Goal: Use online tool/utility: Utilize a website feature to perform a specific function

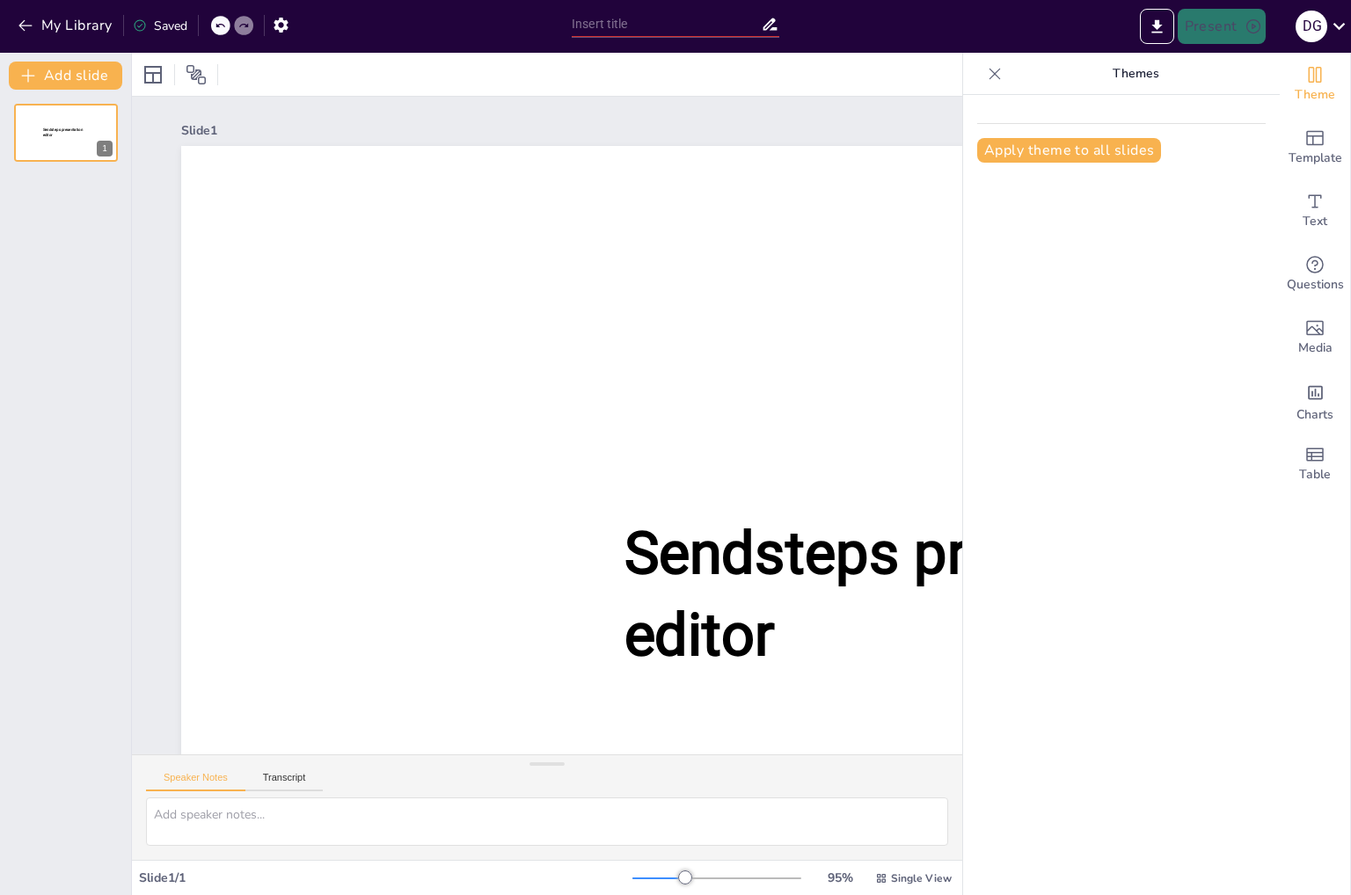
type input "Afspraken worden nagekomen_sessie september.pptx"
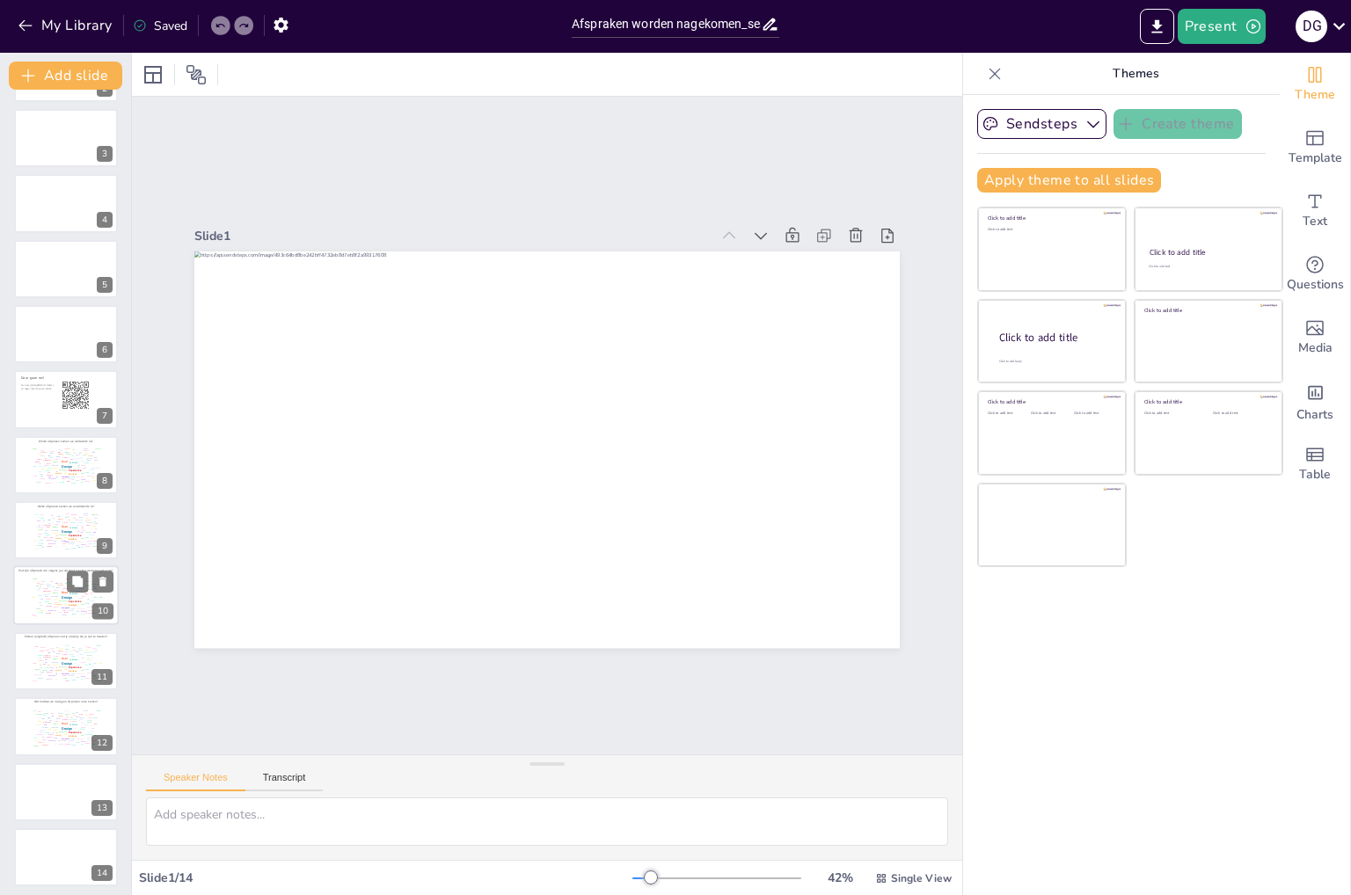
scroll to position [131, 0]
click at [55, 511] on div "Design User Experience Interface Features Navigation Usability Test Process Inf…" at bounding box center [65, 525] width 75 height 42
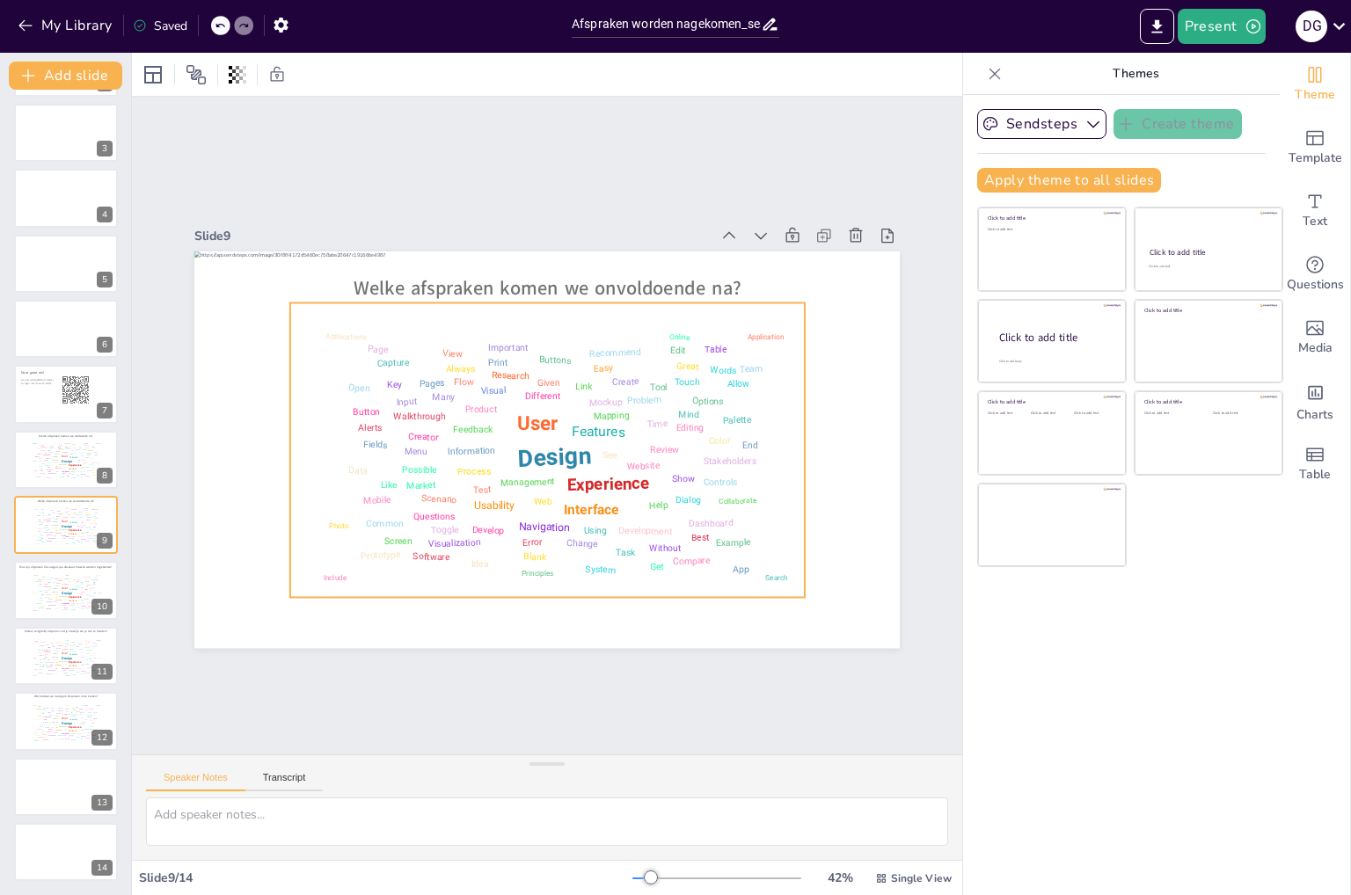
click at [472, 566] on div "Design User Experience Interface Features Navigation Usability Test Process Inf…" at bounding box center [546, 449] width 499 height 279
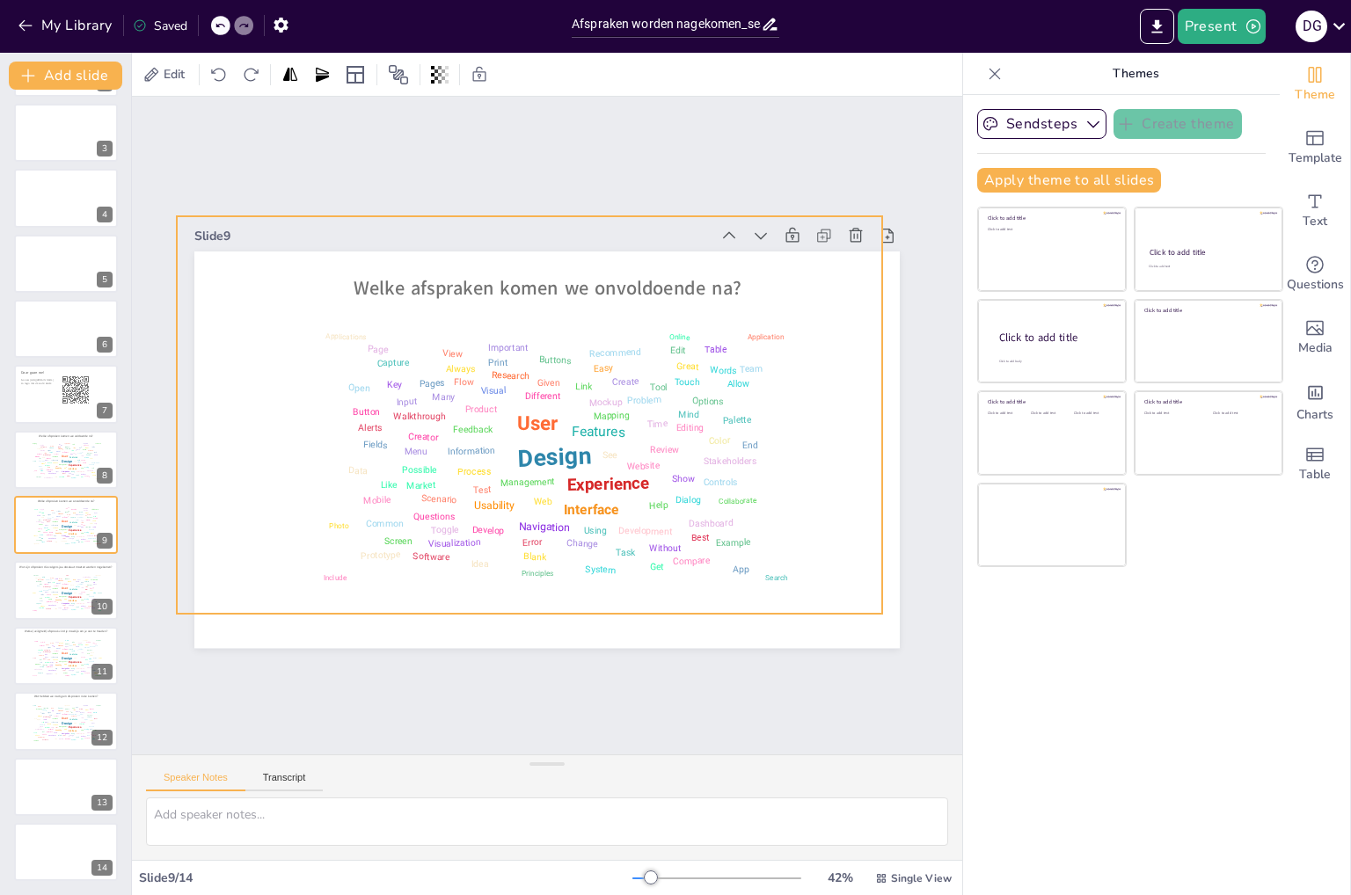
drag, startPoint x: 788, startPoint y: 592, endPoint x: 770, endPoint y: 557, distance: 39.3
click at [770, 251] on div "Welke afspraken komen we onvoldoende na? Design User Experience Interface Featu…" at bounding box center [546, 251] width 705 height 0
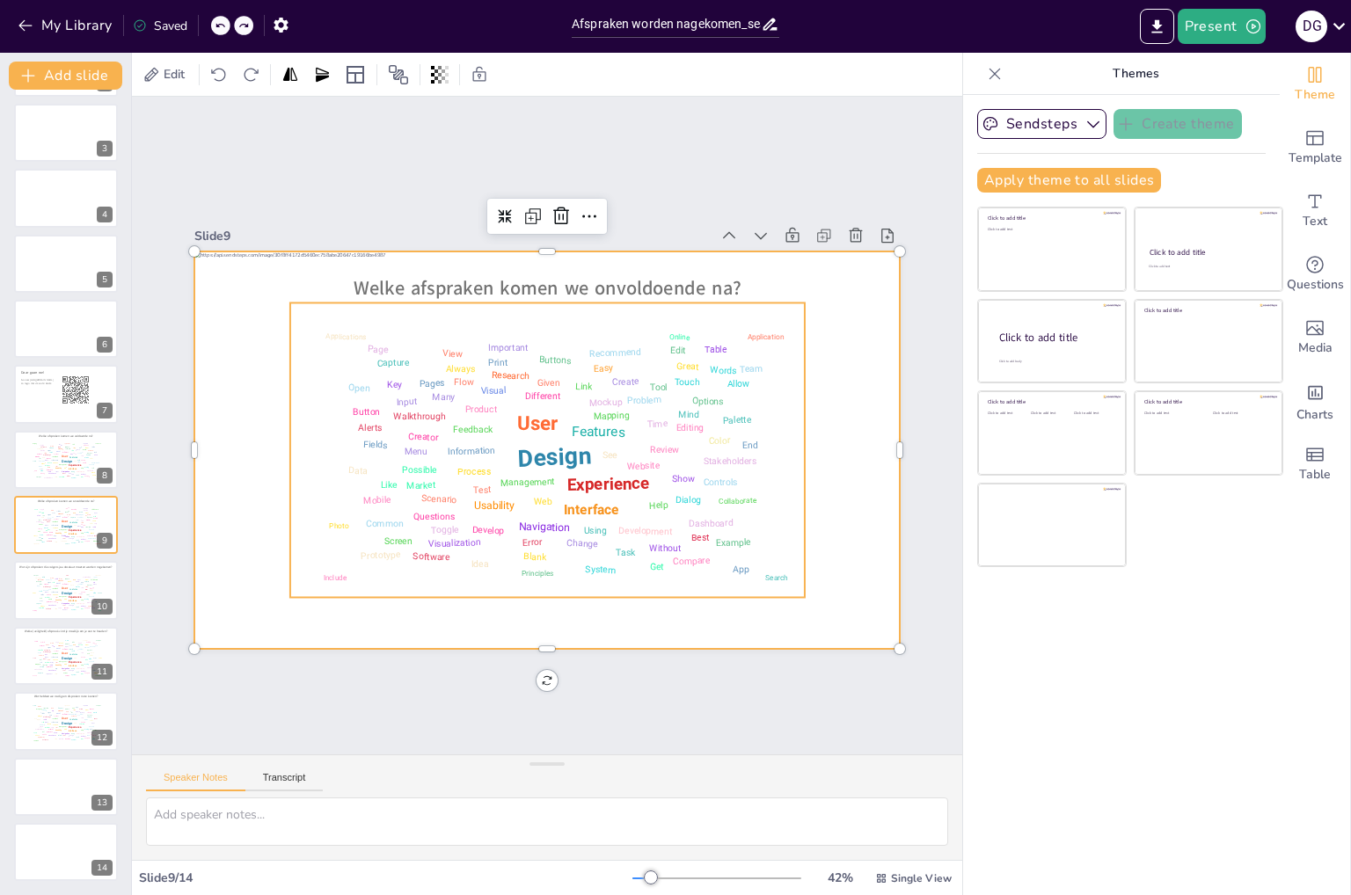
click at [638, 405] on div "Design User Experience Interface Features Navigation Usability Test Process Inf…" at bounding box center [546, 449] width 499 height 279
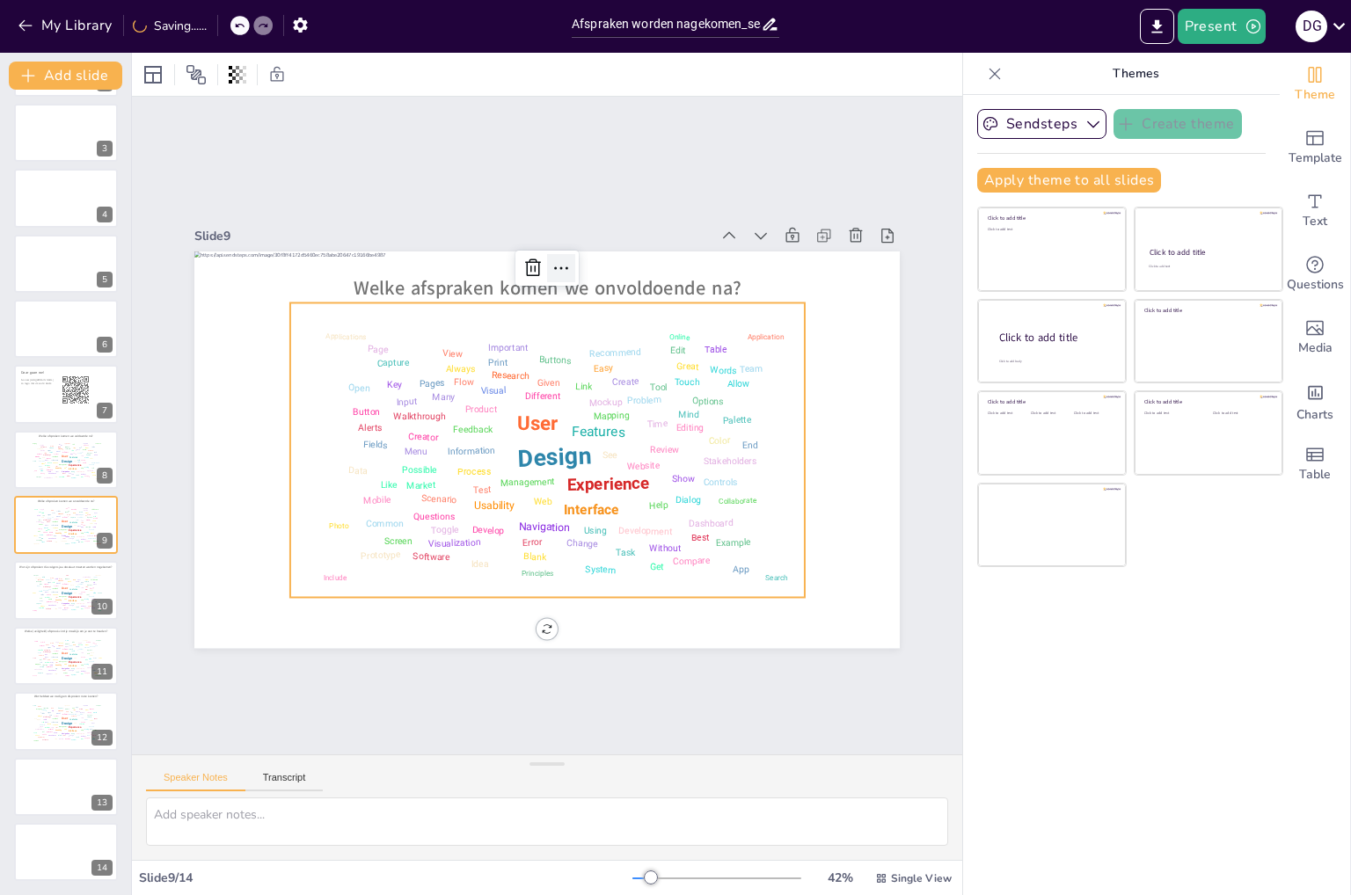
click at [558, 258] on icon at bounding box center [560, 268] width 21 height 21
click at [34, 24] on button "My Library" at bounding box center [66, 25] width 106 height 28
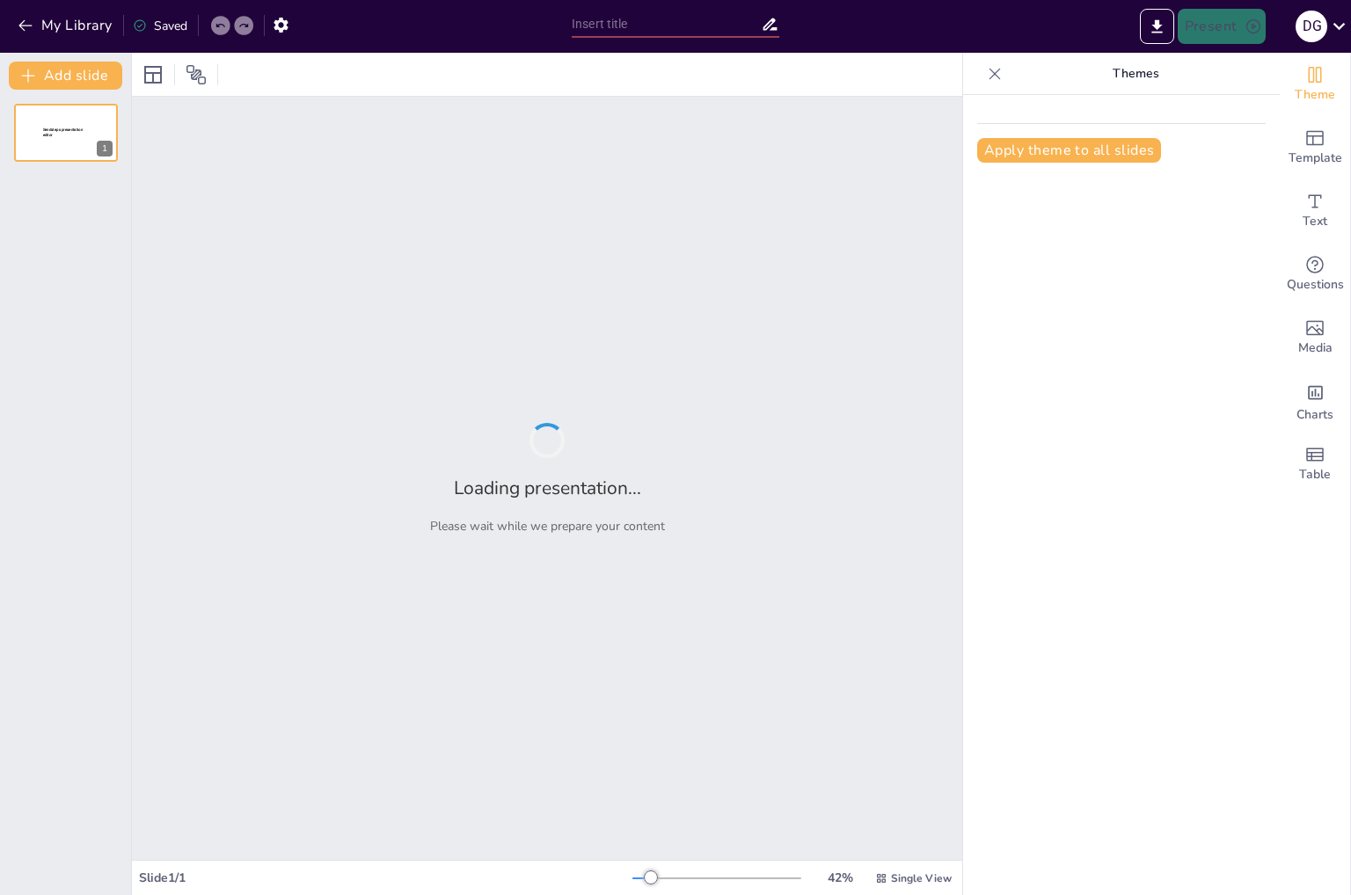
type input "Afspraken worden nagekomen_sessie september.pptx"
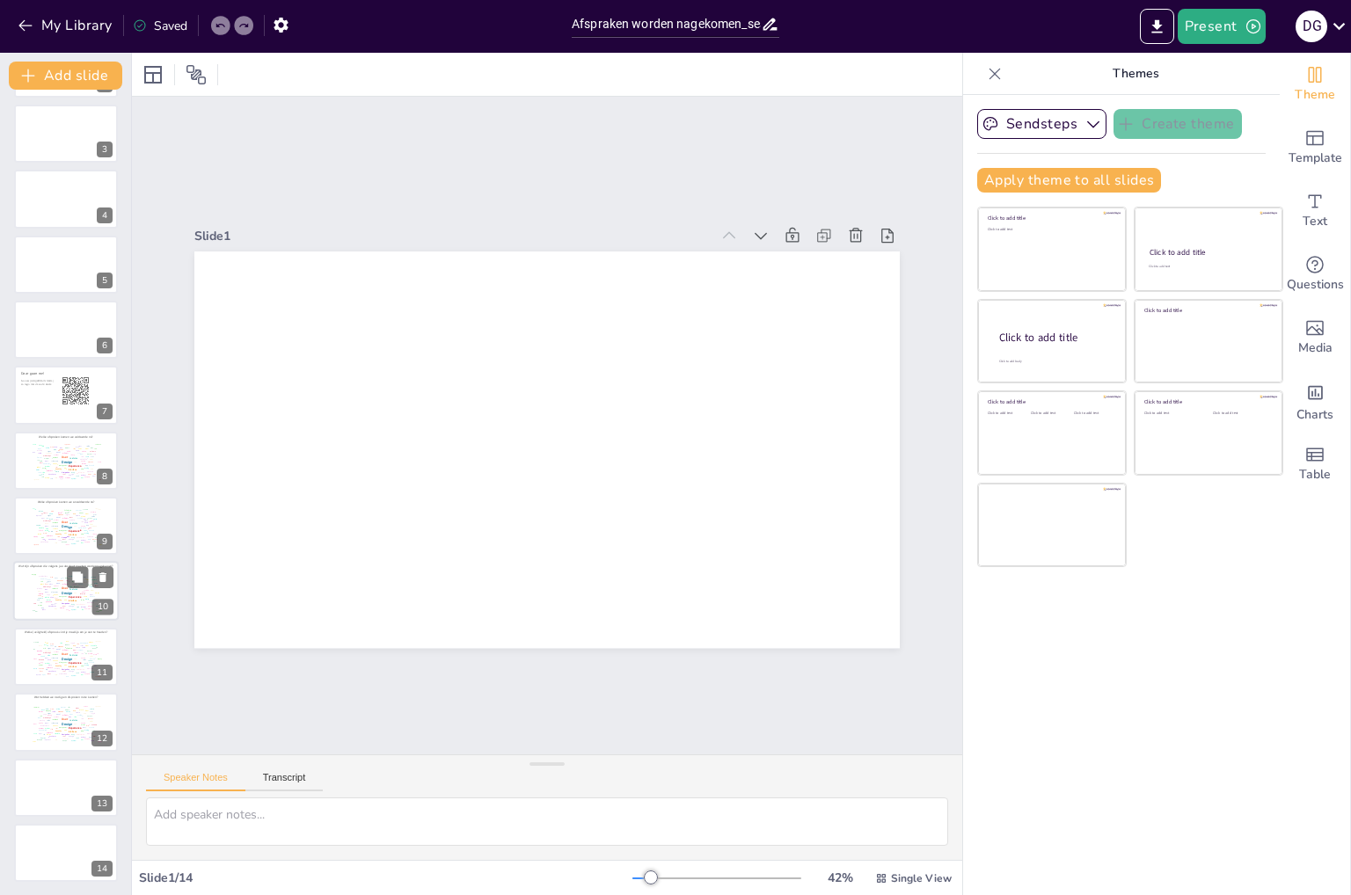
scroll to position [131, 0]
click at [42, 521] on div "Design User Experience Interface Features Navigation Usability Test Process Inf…" at bounding box center [65, 525] width 75 height 42
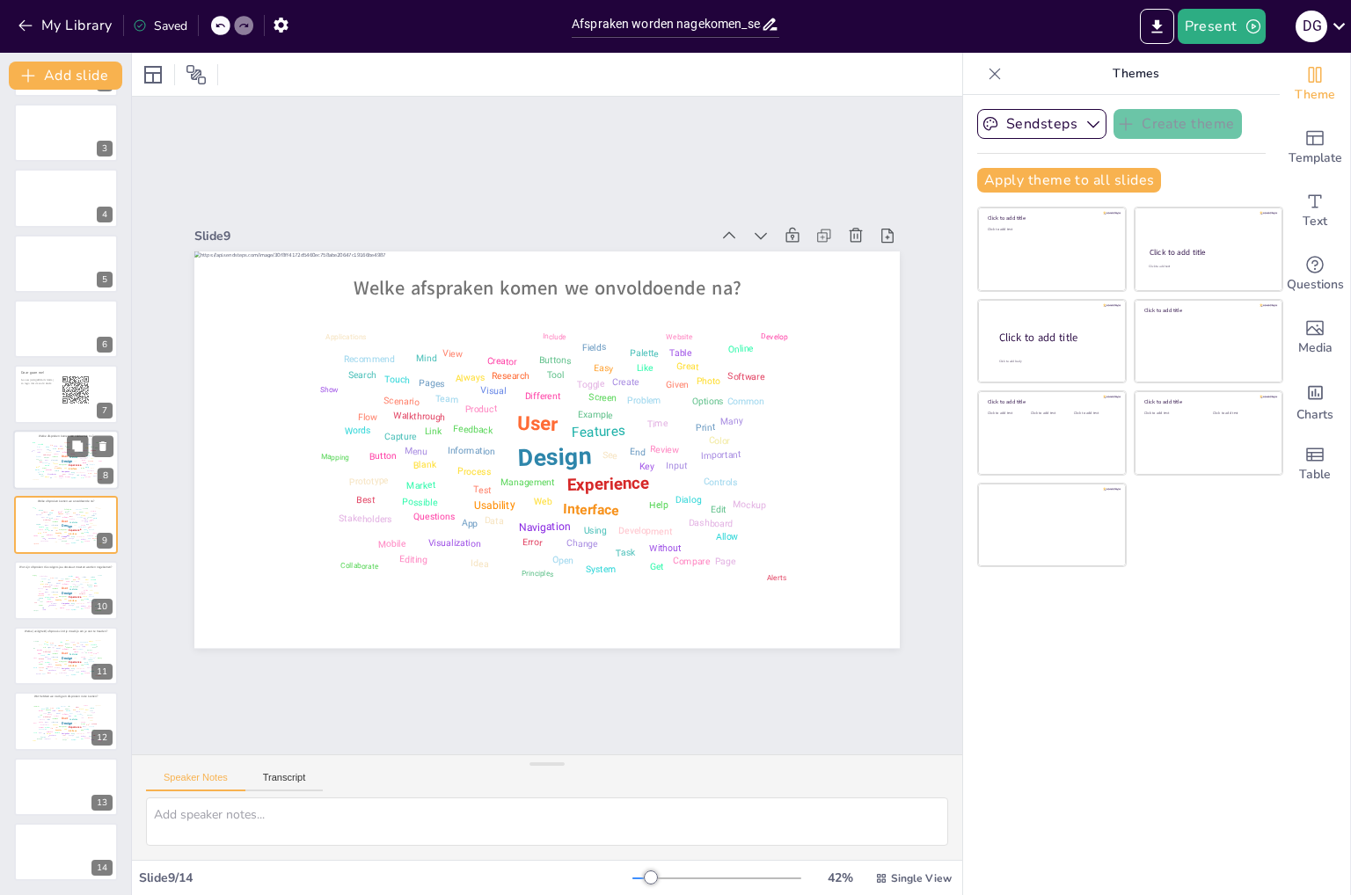
click at [55, 470] on div "Palette" at bounding box center [57, 471] width 4 height 2
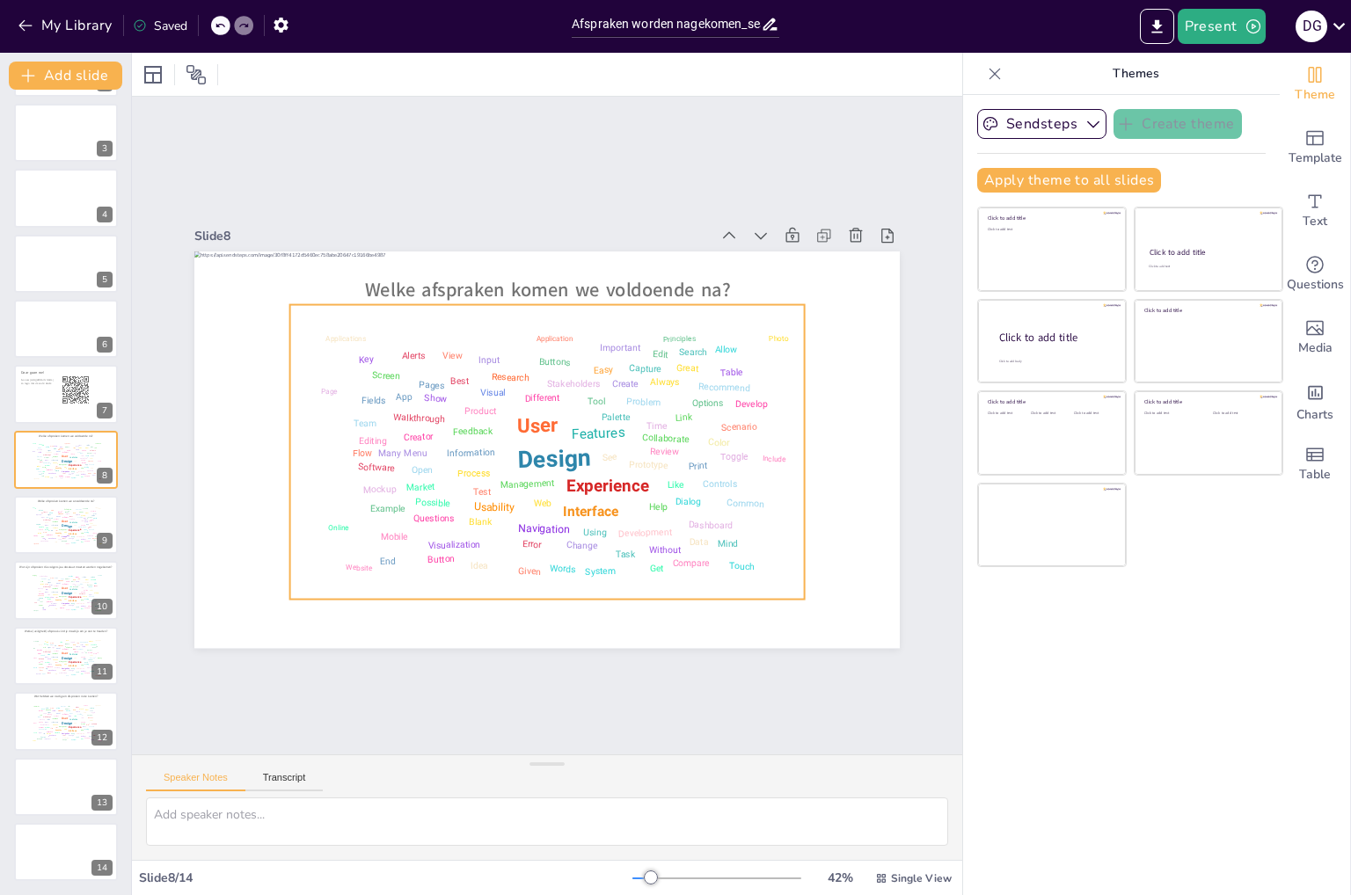
scroll to position [98, 0]
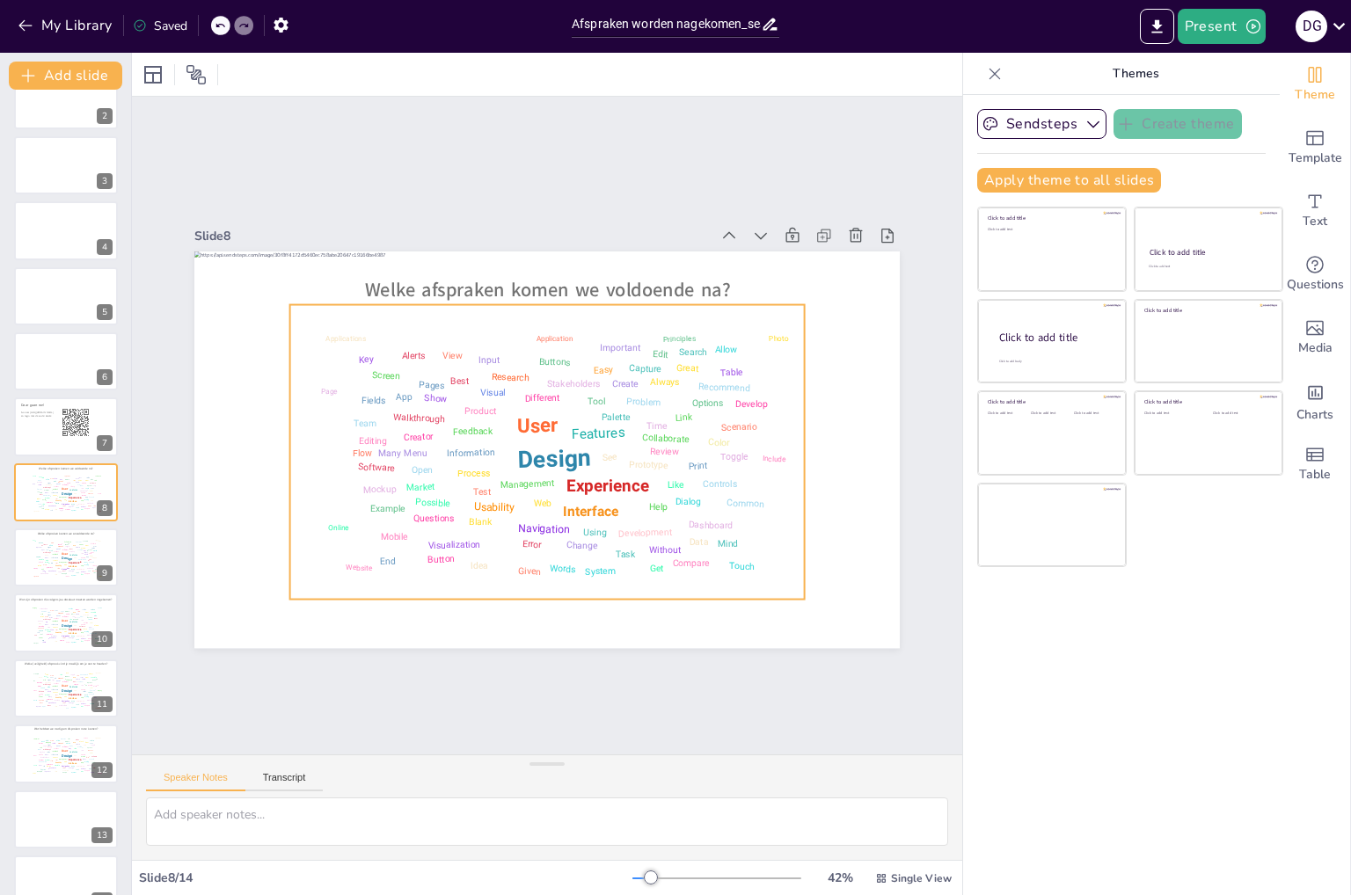
click at [485, 389] on div "Product" at bounding box center [501, 374] width 32 height 27
click at [65, 30] on button "My Library" at bounding box center [66, 25] width 106 height 28
